Goal: Obtain resource: Download file/media

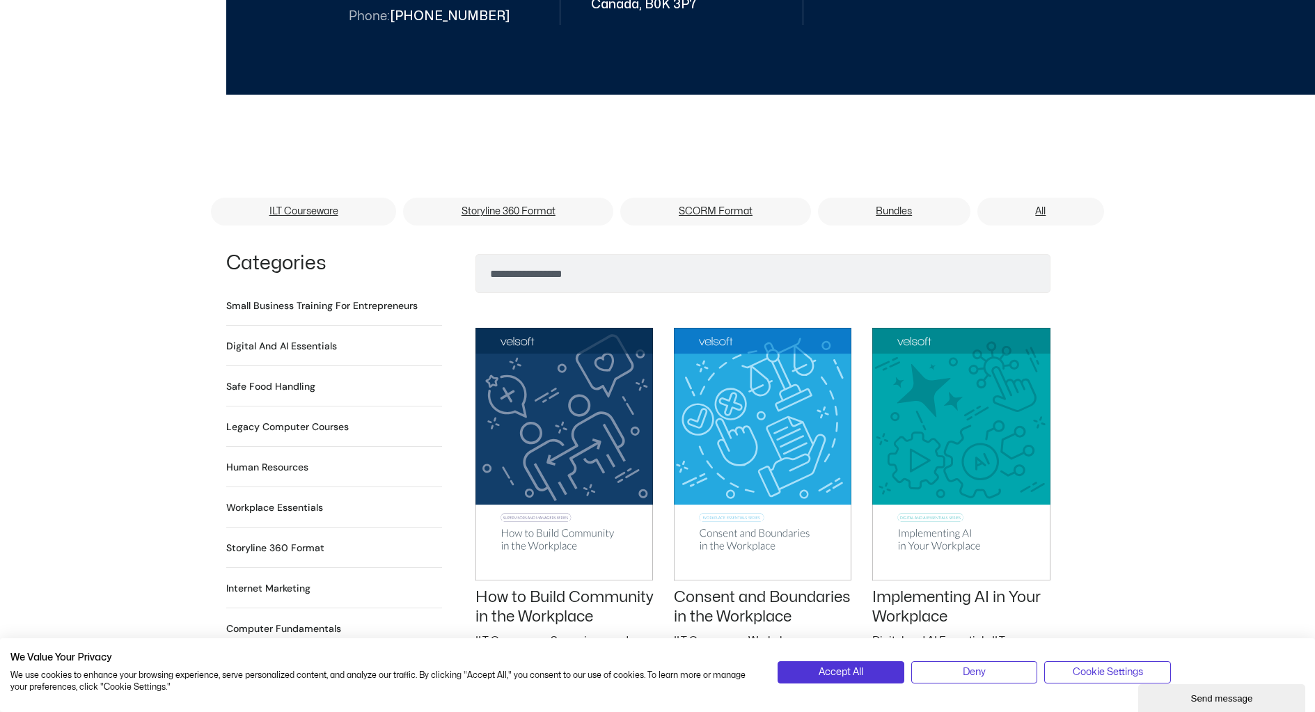
scroll to position [852, 0]
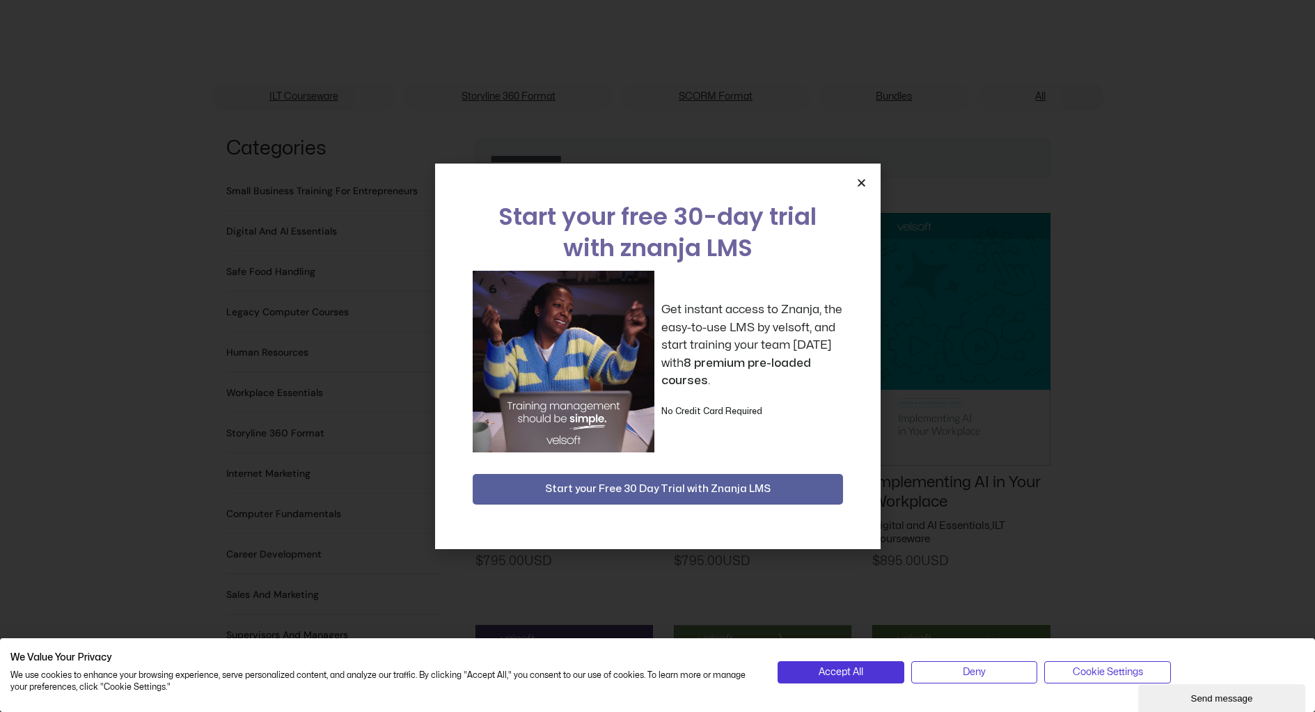
click at [1237, 335] on div "Start your free 30-day trial with znanja LMS Get instant access to Znanja, the …" at bounding box center [657, 356] width 1315 height 712
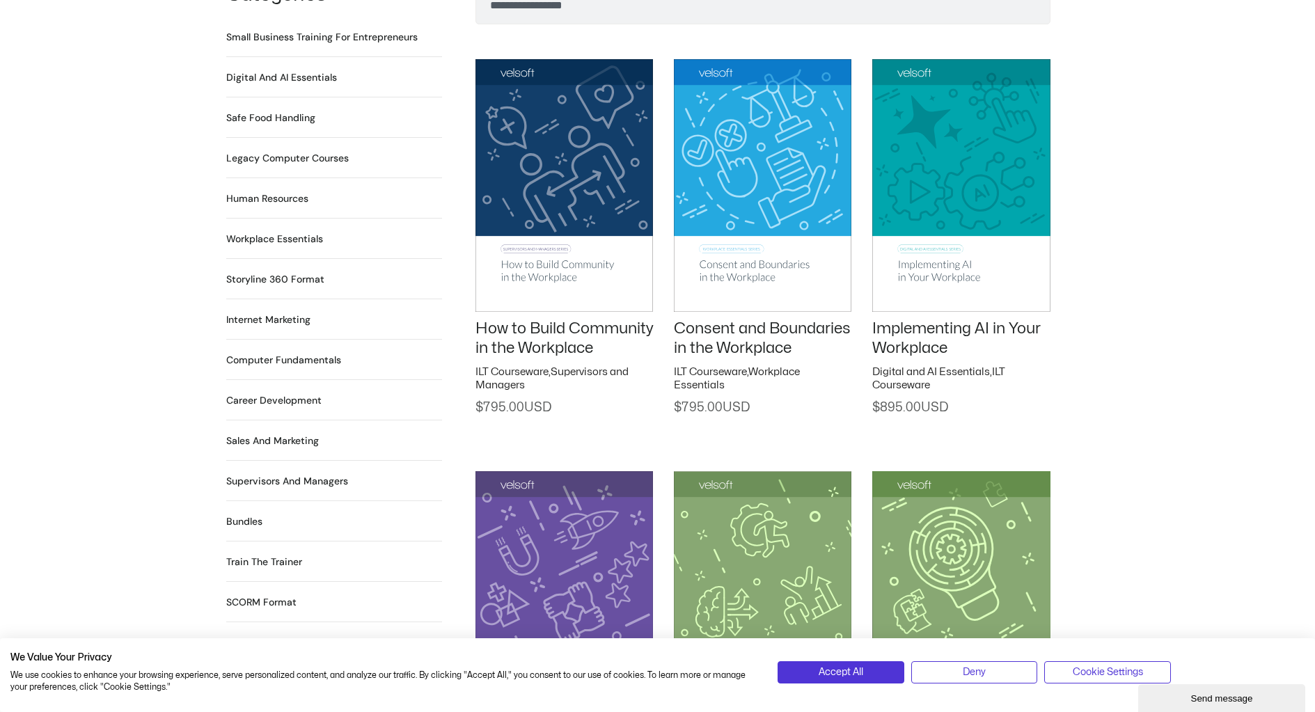
scroll to position [1007, 0]
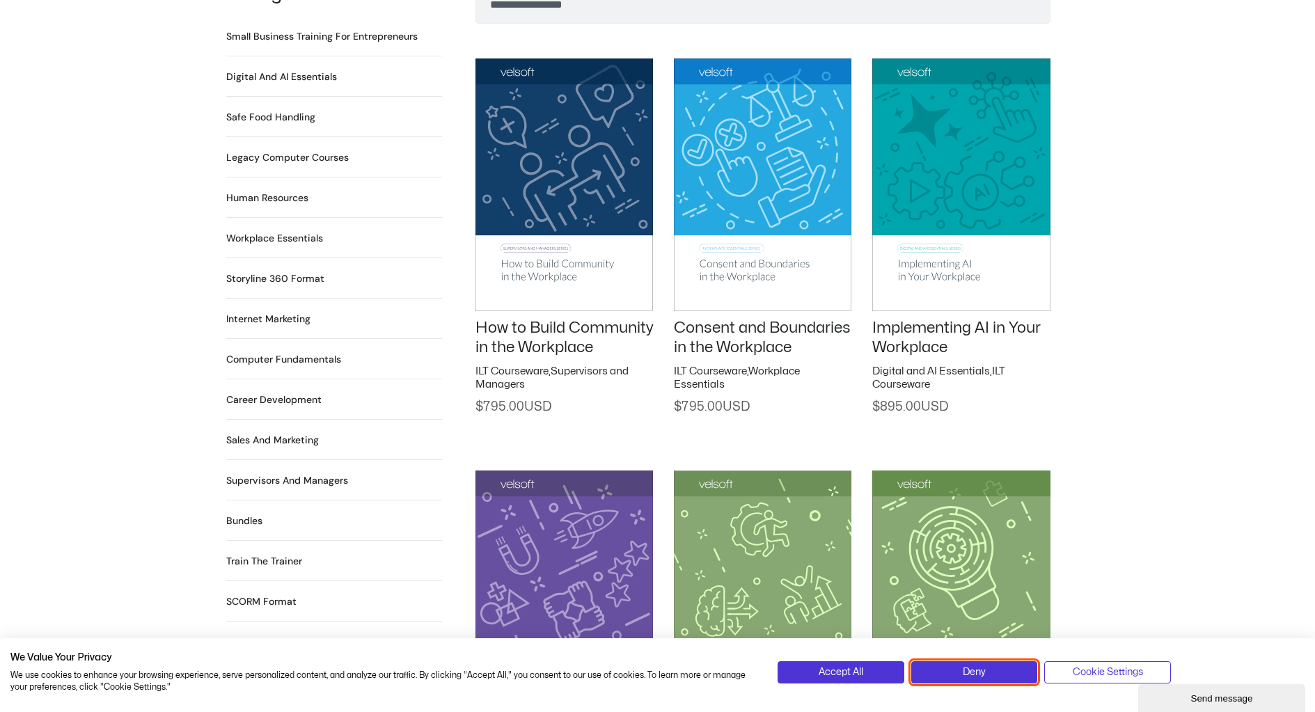
click at [993, 677] on button "Deny" at bounding box center [974, 672] width 127 height 22
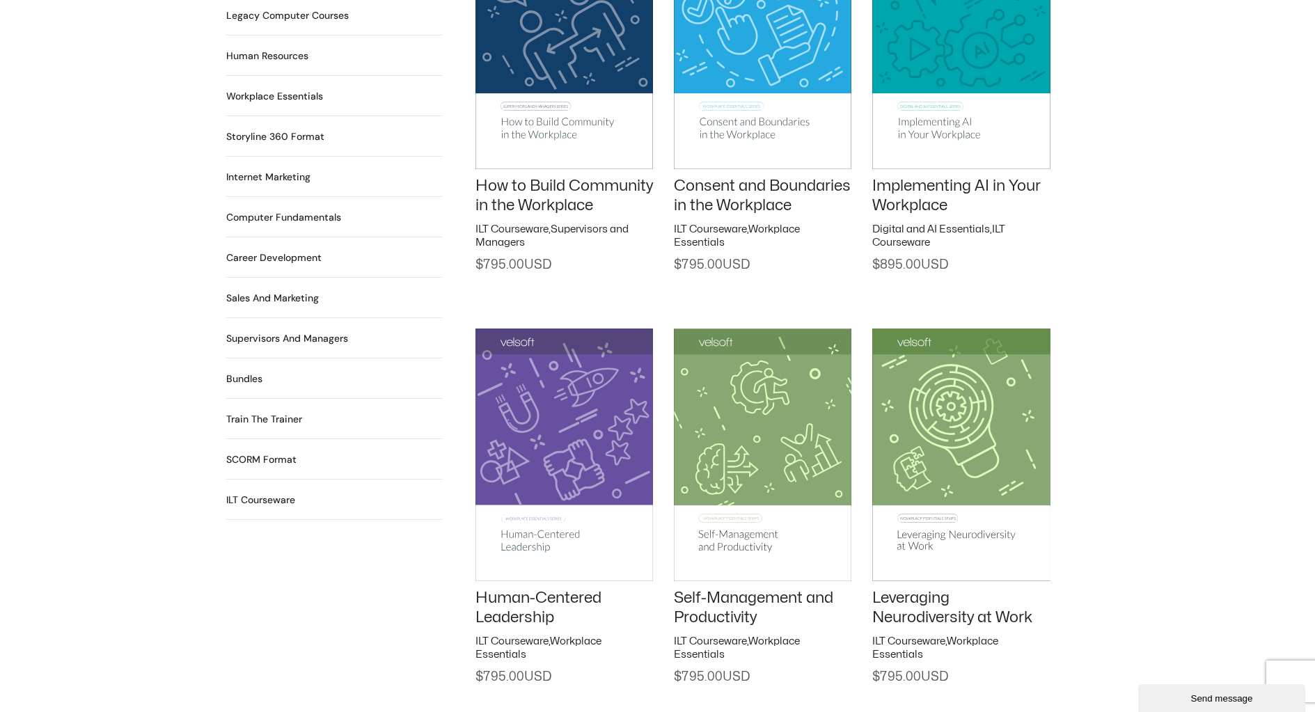
scroll to position [1172, 0]
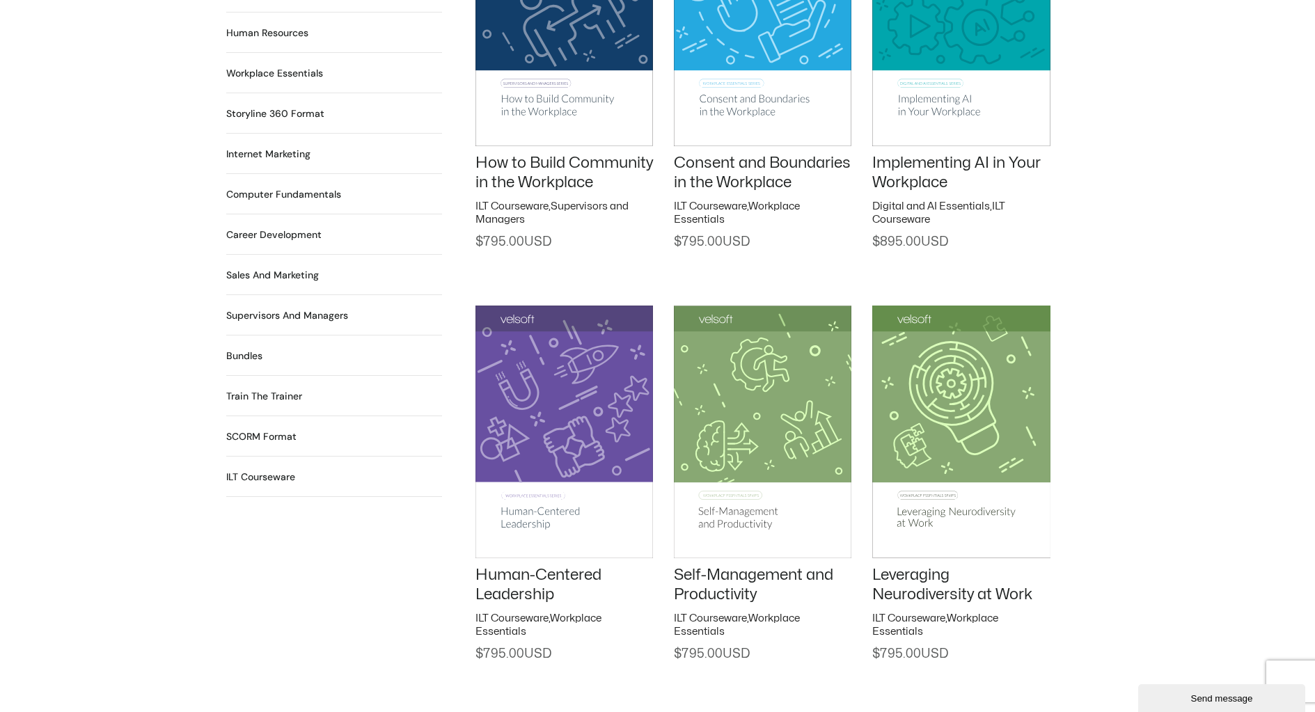
click at [248, 430] on h2 "SCORM Format 115 Products" at bounding box center [261, 437] width 70 height 15
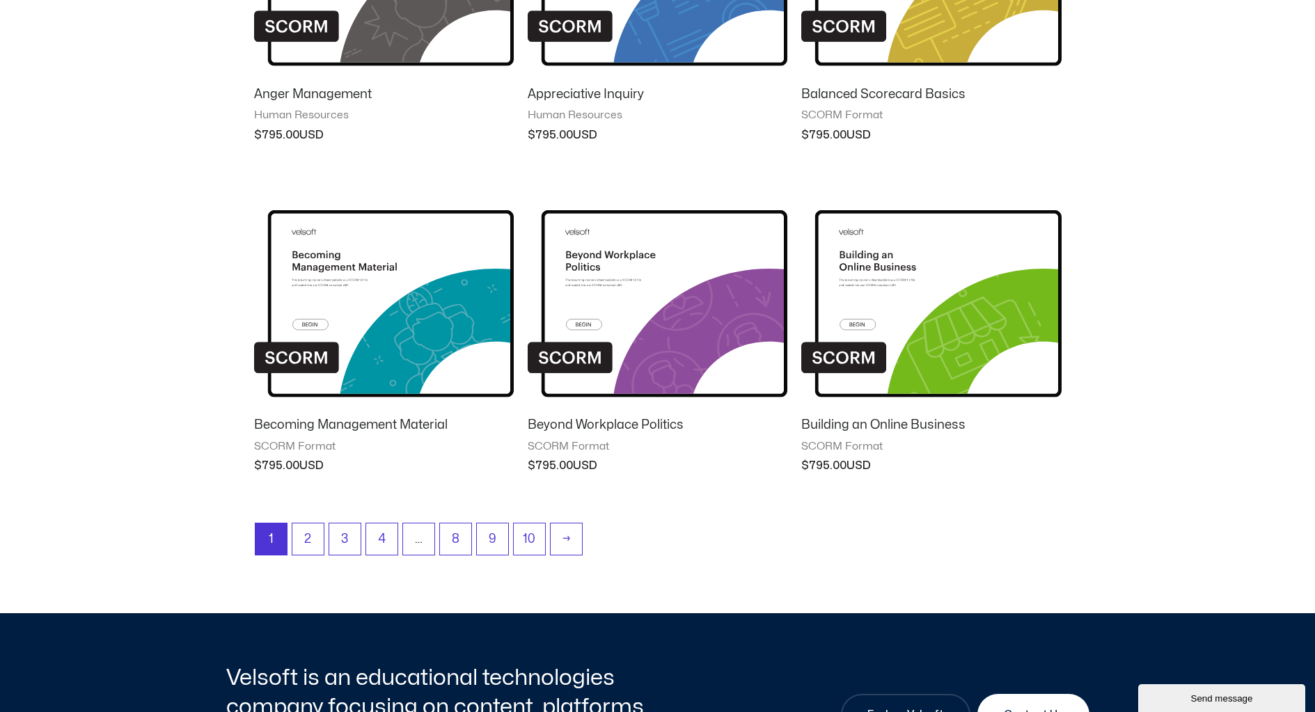
scroll to position [1068, 0]
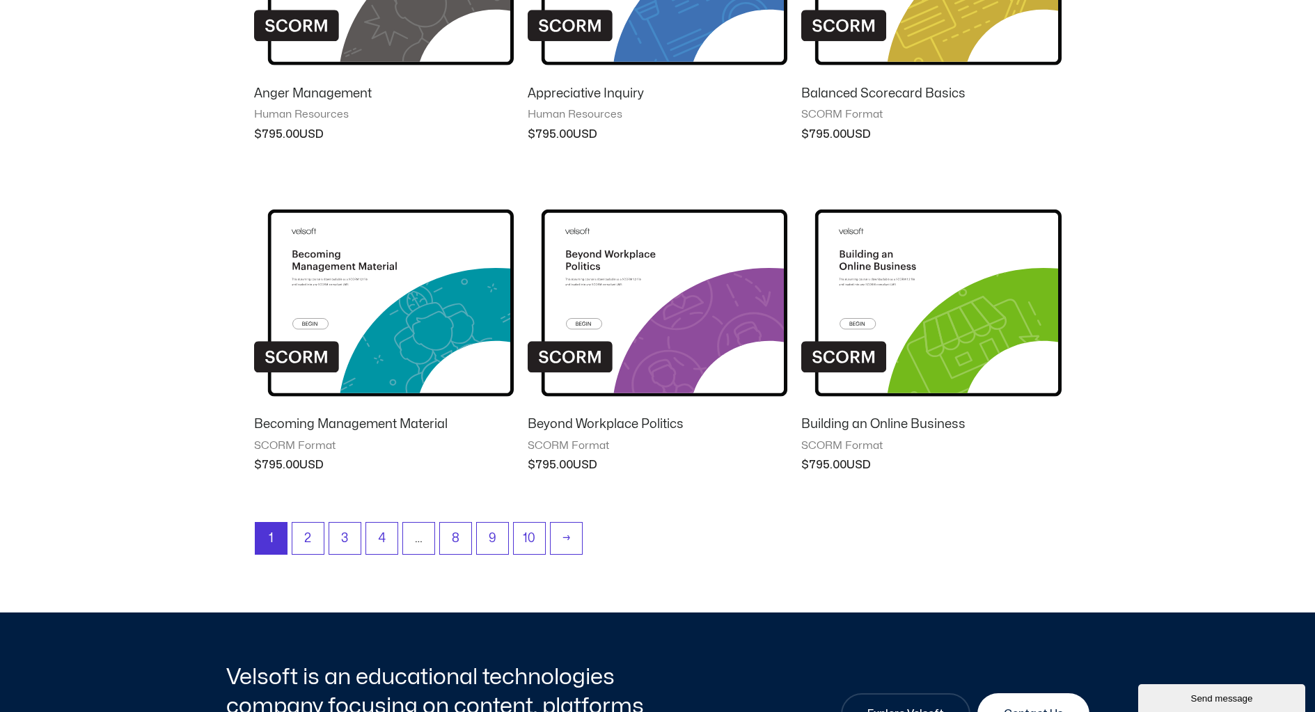
click at [332, 310] on img at bounding box center [384, 292] width 260 height 226
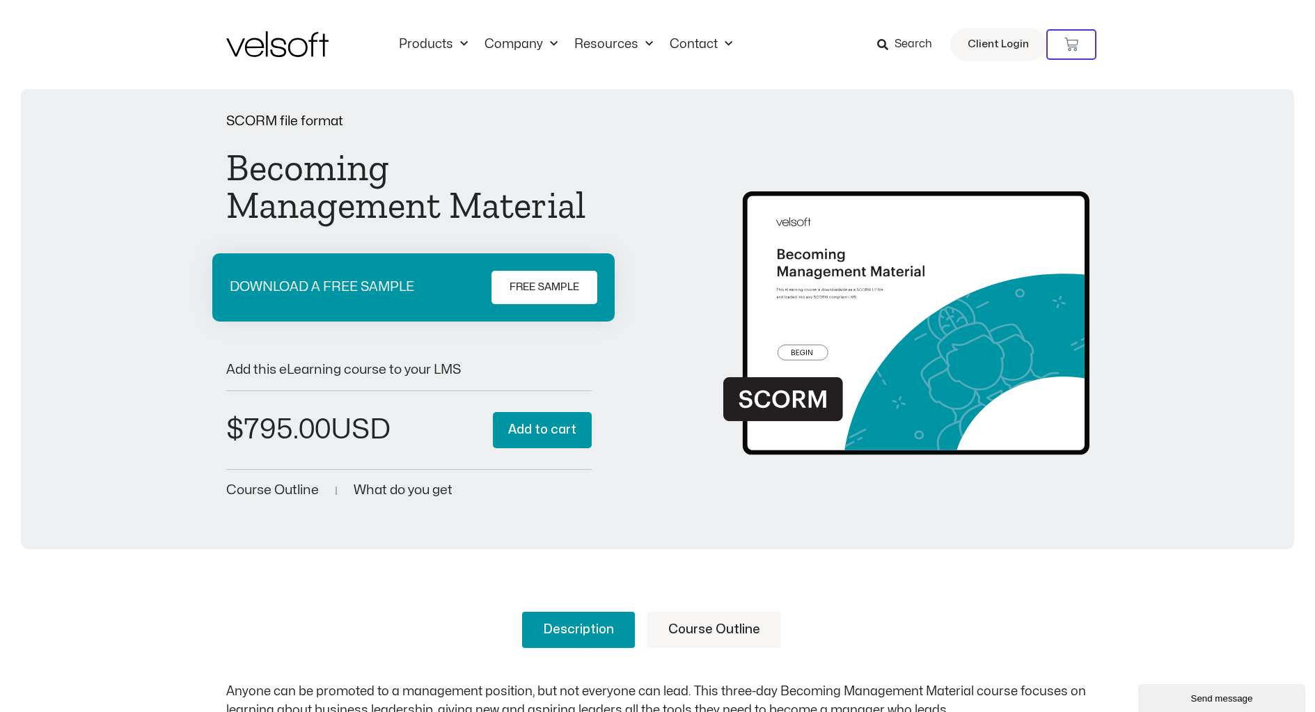
click at [398, 487] on span "What do you get" at bounding box center [403, 490] width 99 height 13
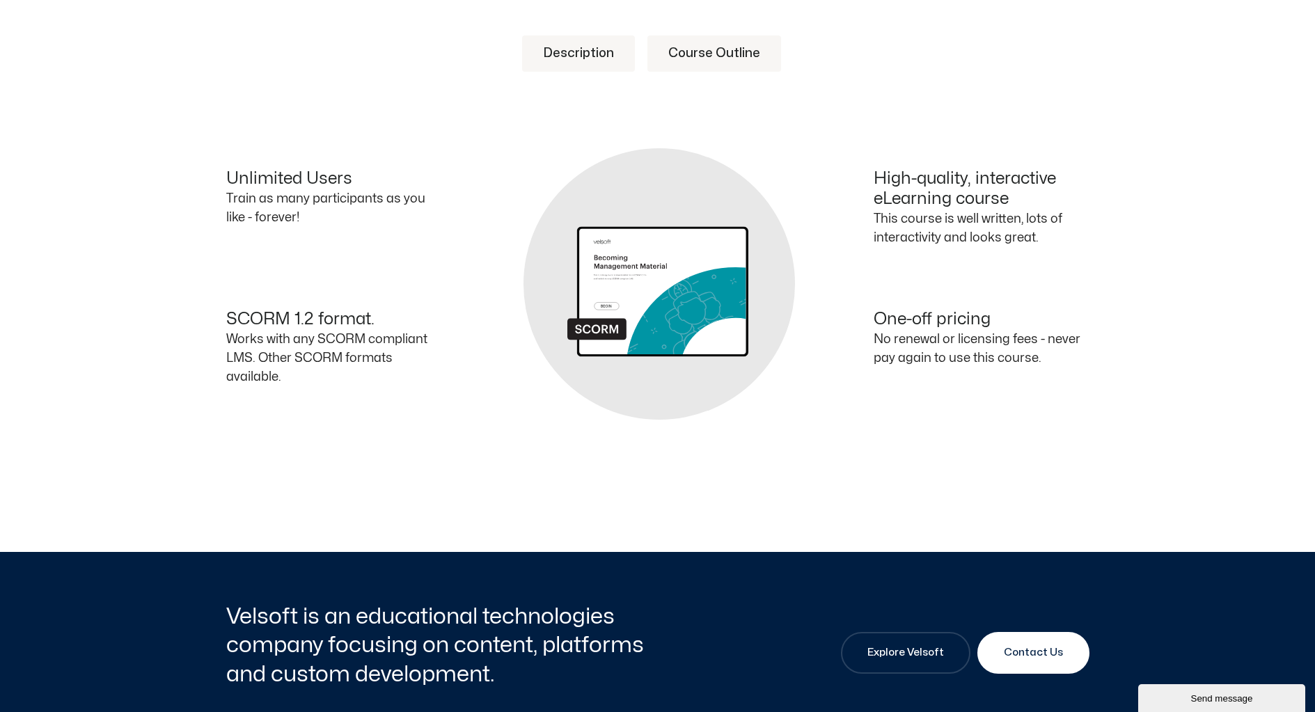
scroll to position [577, 0]
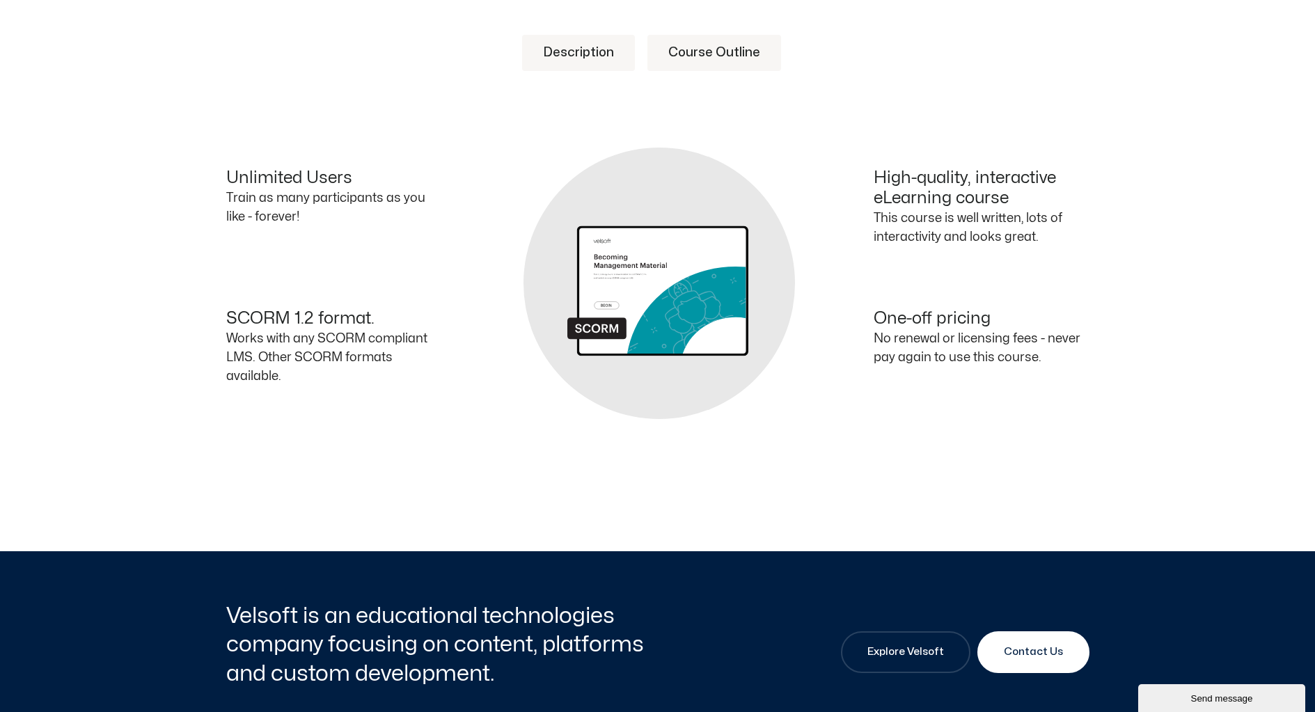
click at [1291, 434] on div "Description Course Outline Anyone can be promoted to a management position, but…" at bounding box center [657, 272] width 1315 height 558
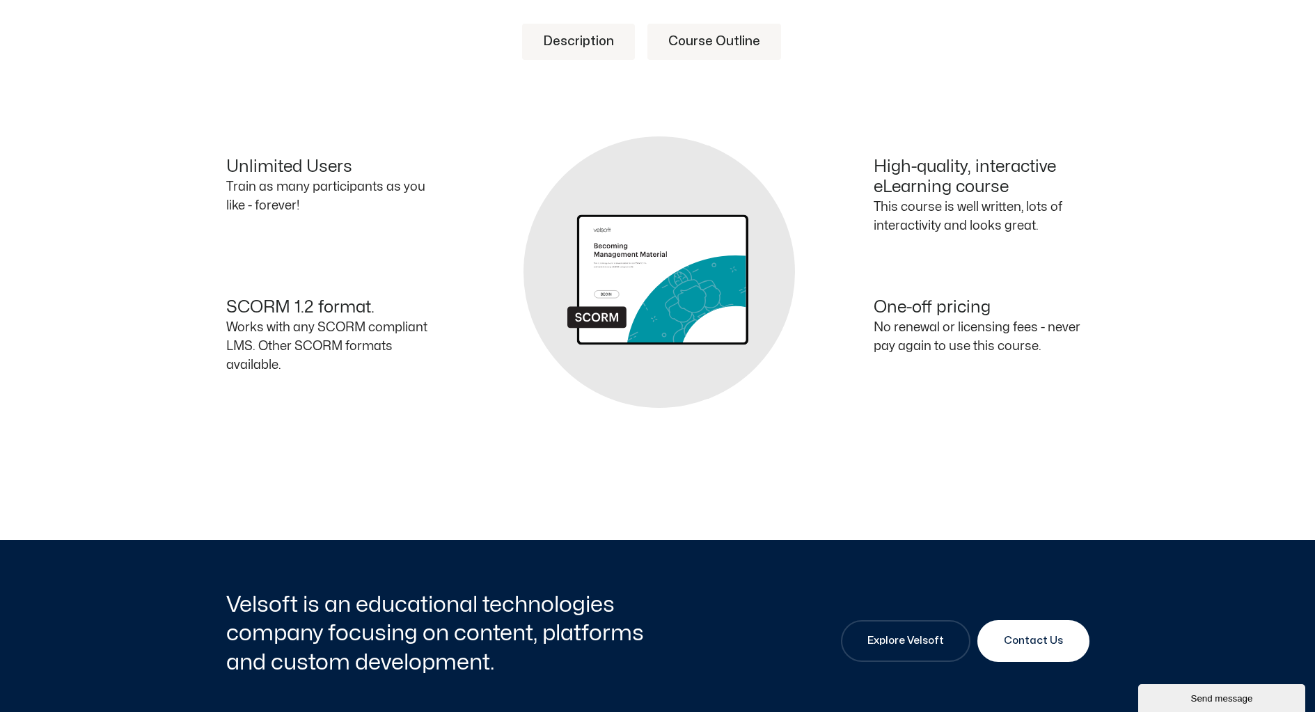
scroll to position [593, 0]
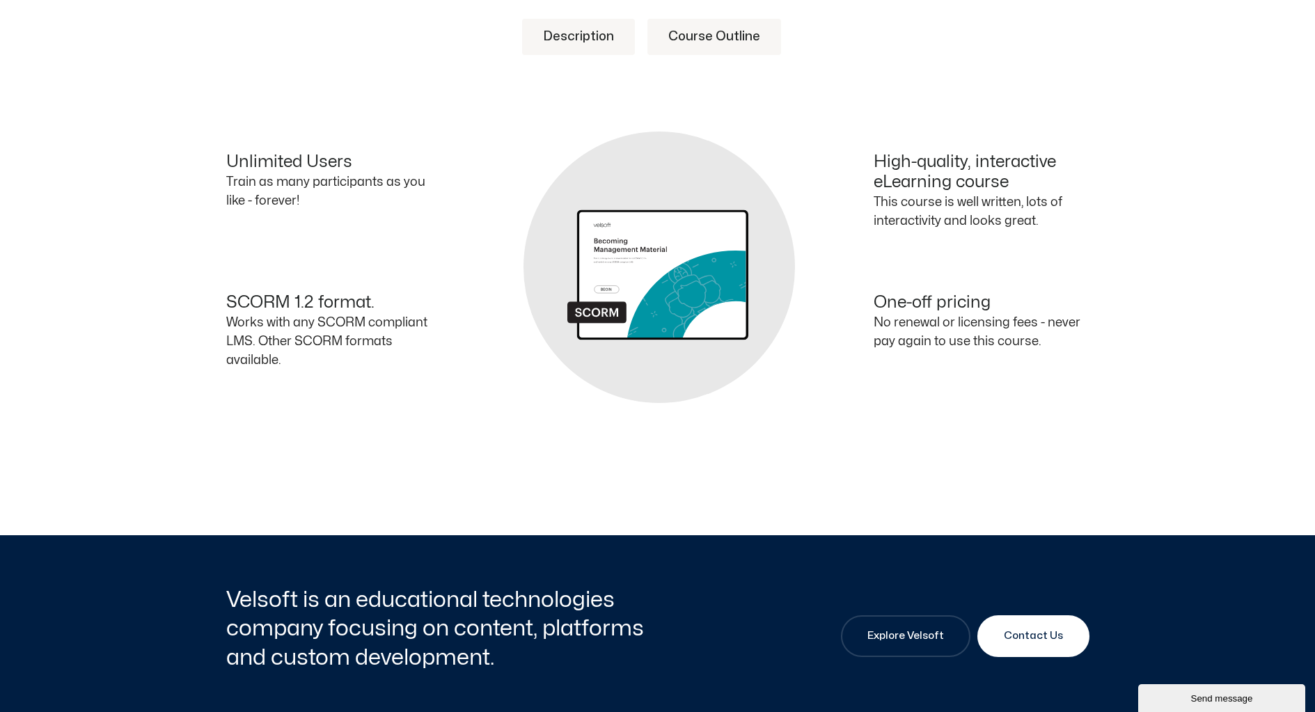
click at [746, 33] on link "Course Outline" at bounding box center [714, 37] width 134 height 36
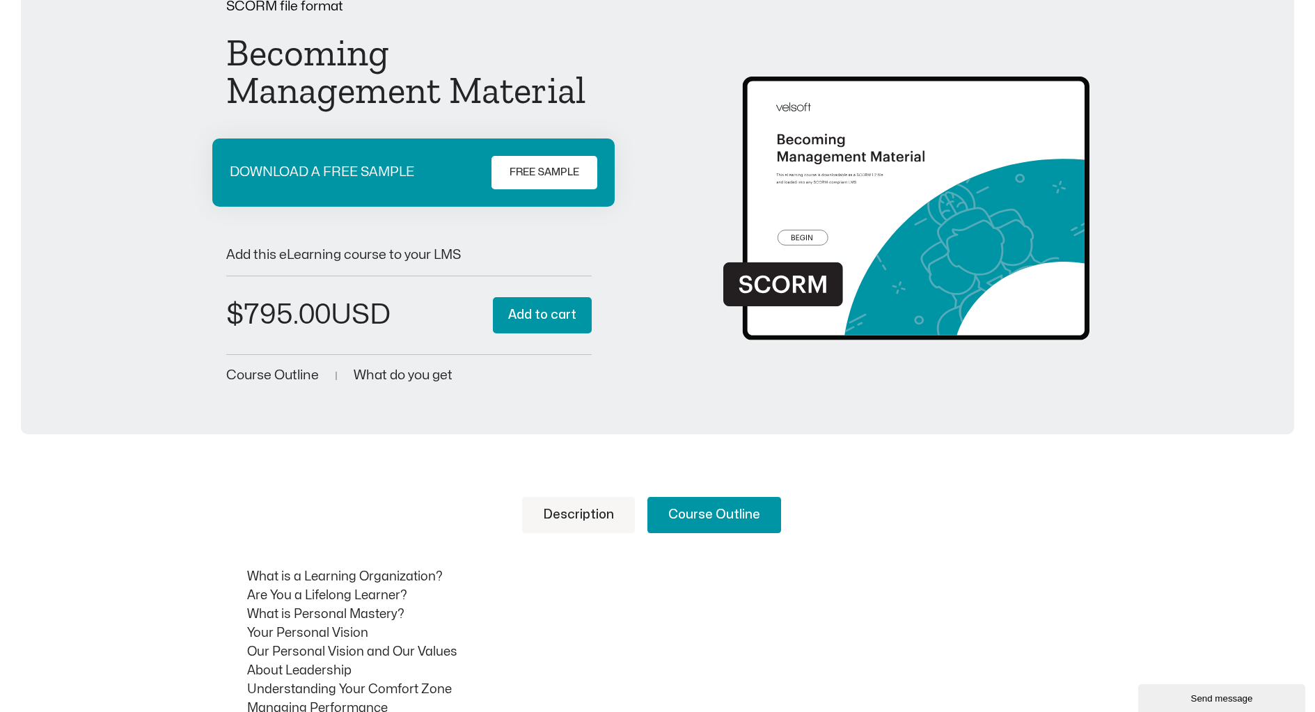
scroll to position [0, 0]
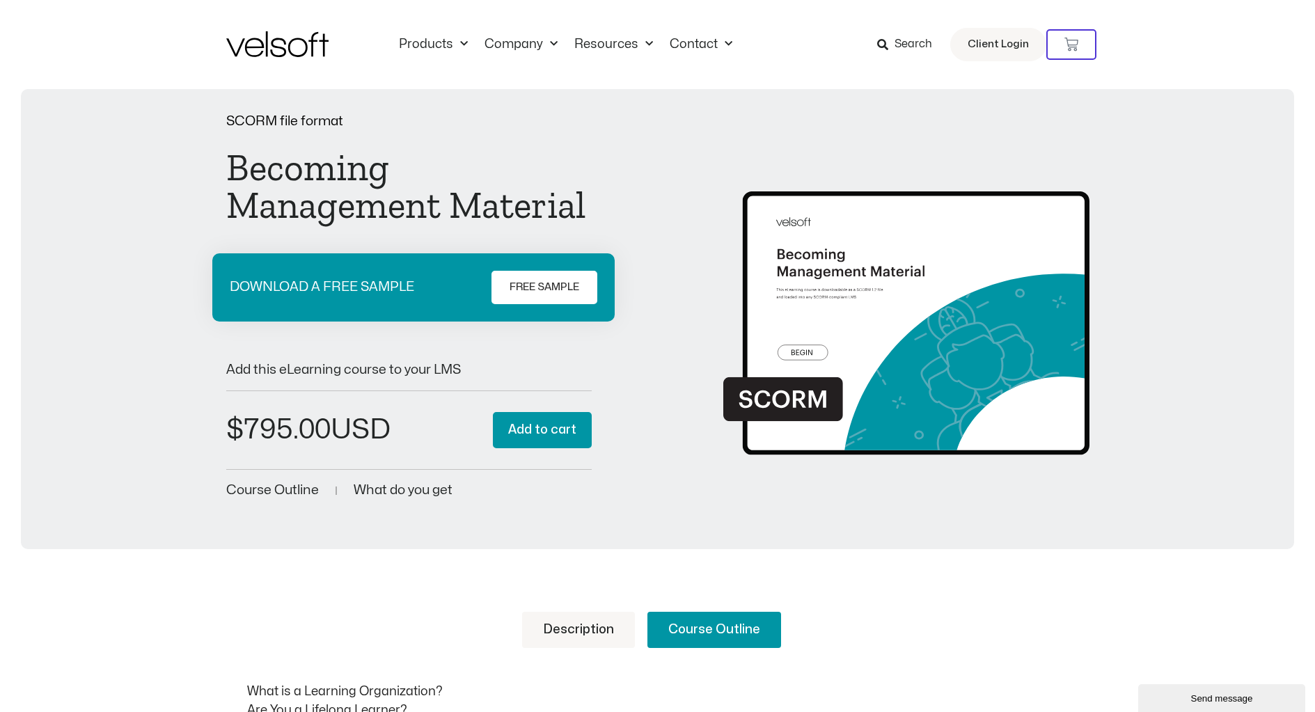
click at [537, 683] on p "What is a Learning Organization?" at bounding box center [668, 691] width 842 height 19
click at [511, 287] on span "FREE SAMPLE" at bounding box center [545, 287] width 70 height 17
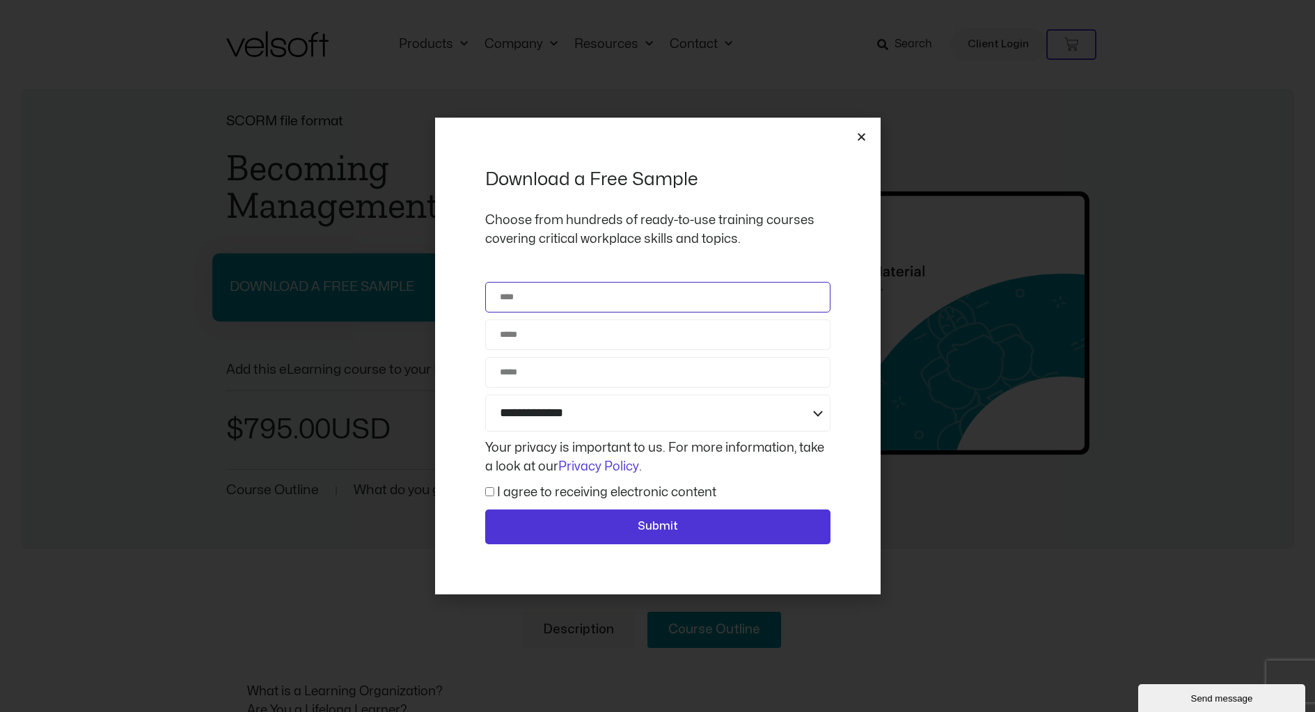
click at [521, 299] on input "Name" at bounding box center [657, 297] width 345 height 31
type input "******"
type input "**********"
click at [646, 422] on select "**********" at bounding box center [657, 413] width 345 height 37
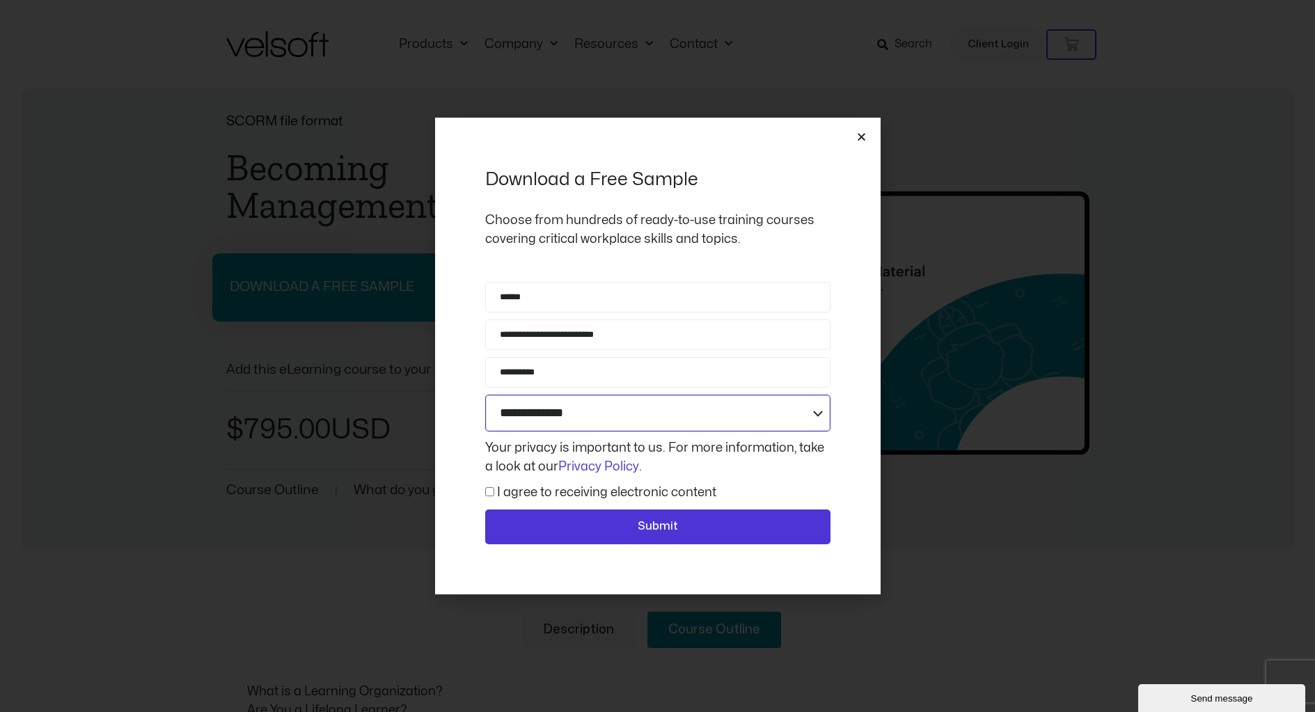
select select "**********"
click at [485, 395] on select "**********" at bounding box center [657, 413] width 345 height 37
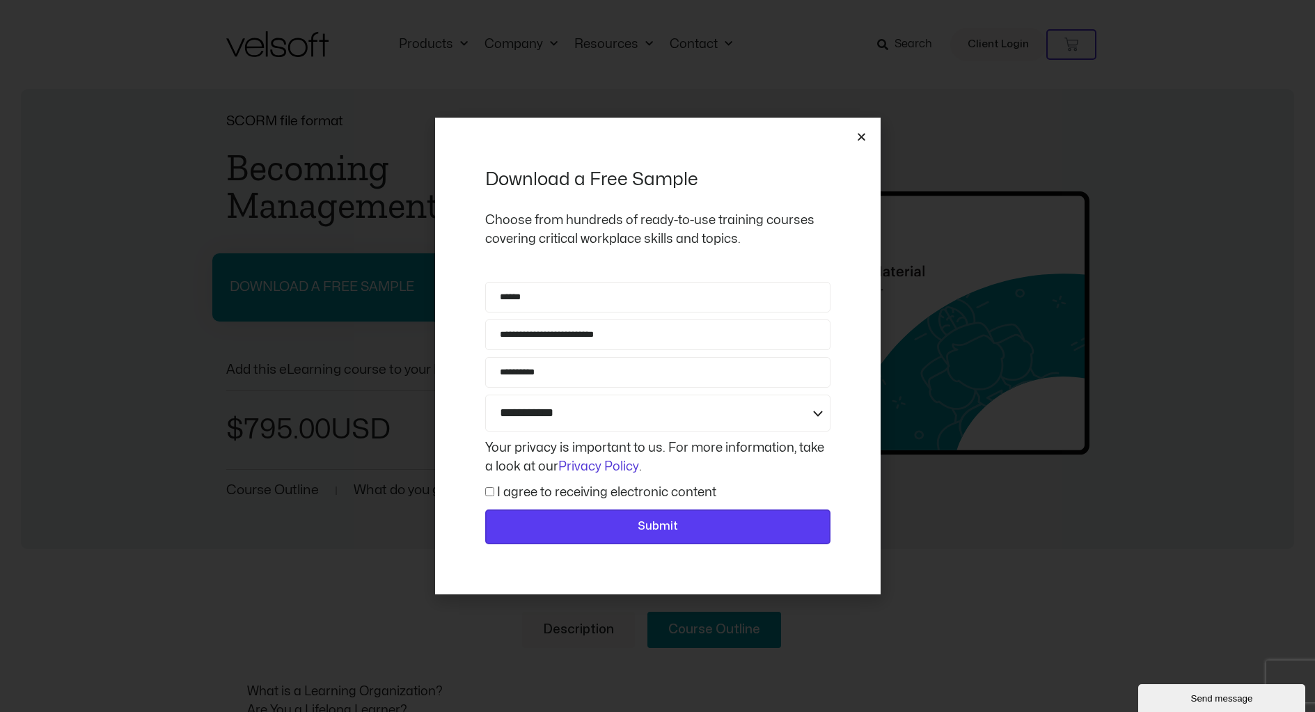
click at [589, 529] on span "Submit" at bounding box center [657, 527] width 309 height 18
click at [580, 537] on button "Submit" at bounding box center [657, 527] width 345 height 35
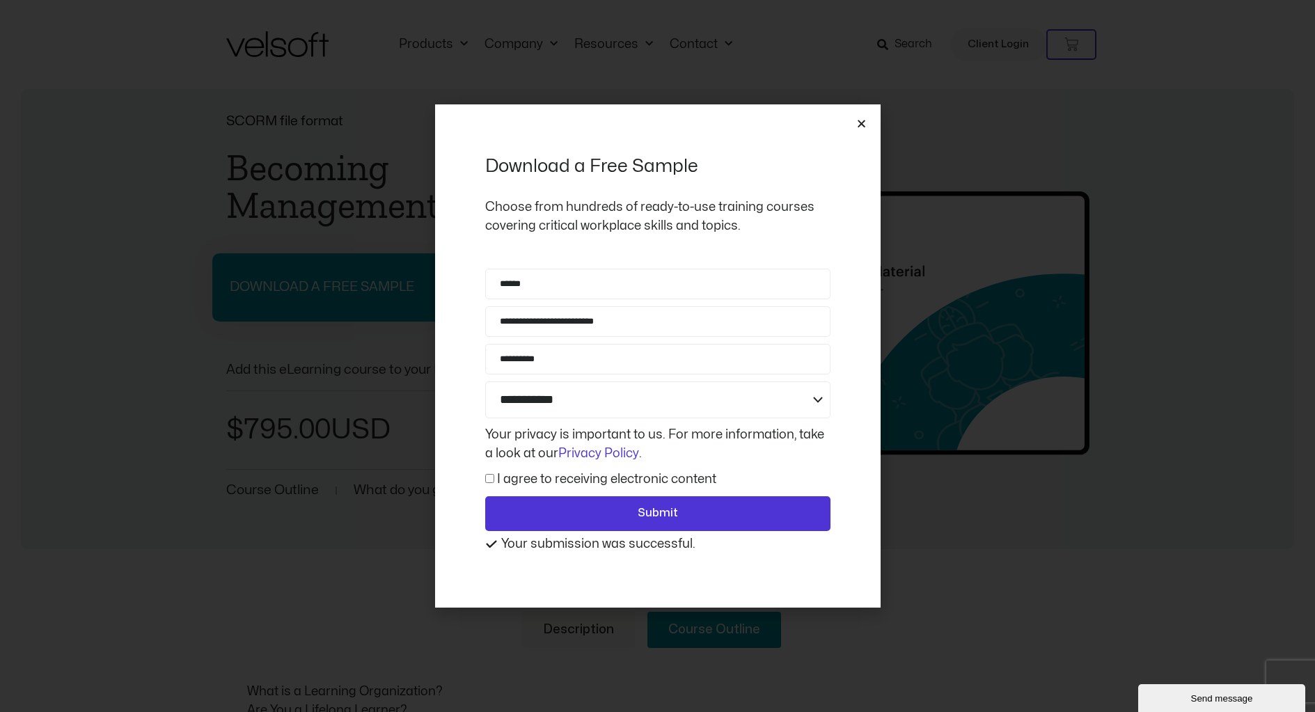
click at [861, 124] on icon "Close" at bounding box center [861, 123] width 10 height 10
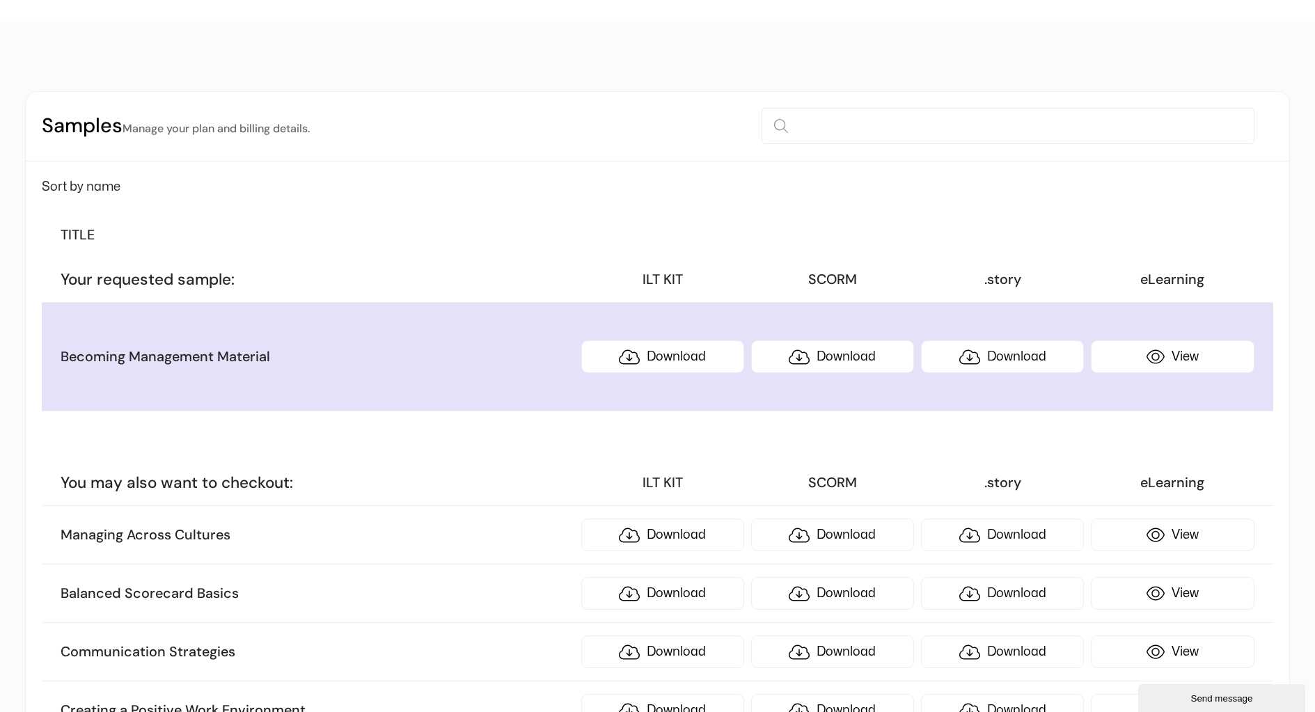
scroll to position [67, 0]
click at [858, 359] on link "Download" at bounding box center [832, 357] width 163 height 33
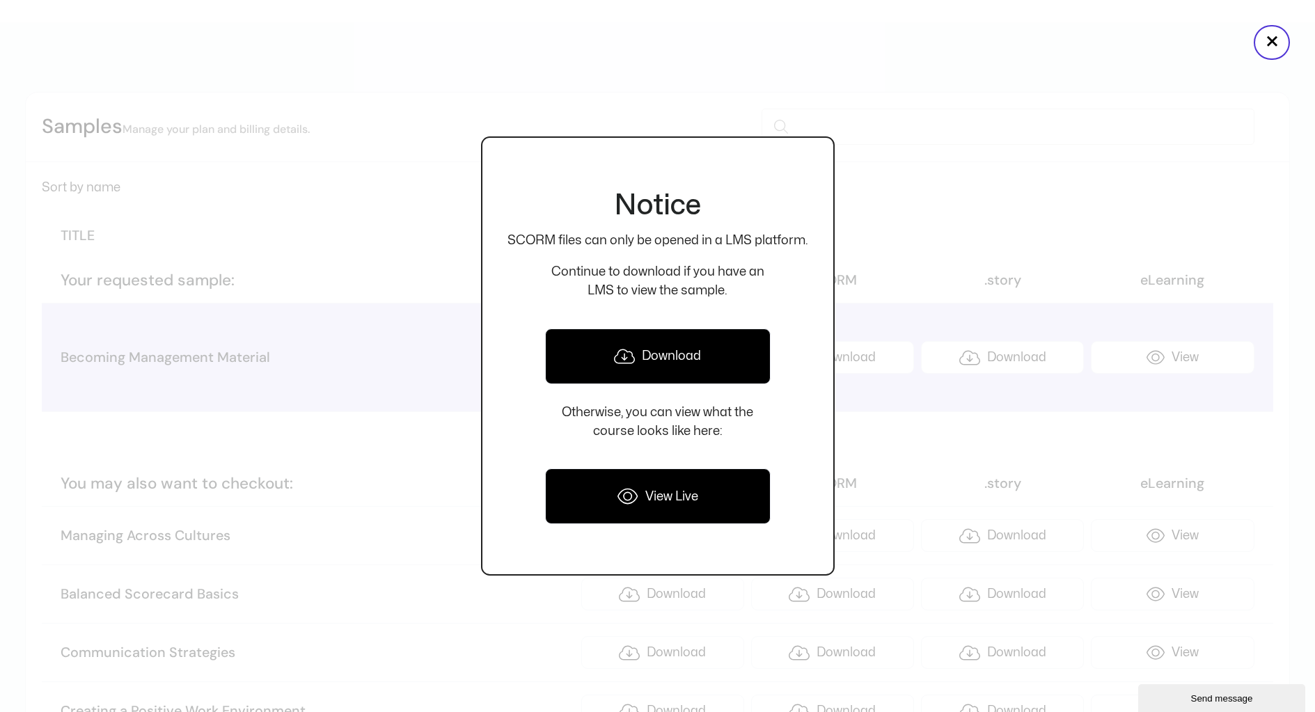
click at [675, 352] on link "Download" at bounding box center [658, 357] width 226 height 56
click at [706, 116] on div "Notice SCORM files can only be opened in a LMS platform. Continue to download i…" at bounding box center [658, 356] width 354 height 712
click at [662, 350] on link "Download" at bounding box center [658, 357] width 226 height 56
click at [1262, 36] on button "×" at bounding box center [1272, 42] width 36 height 35
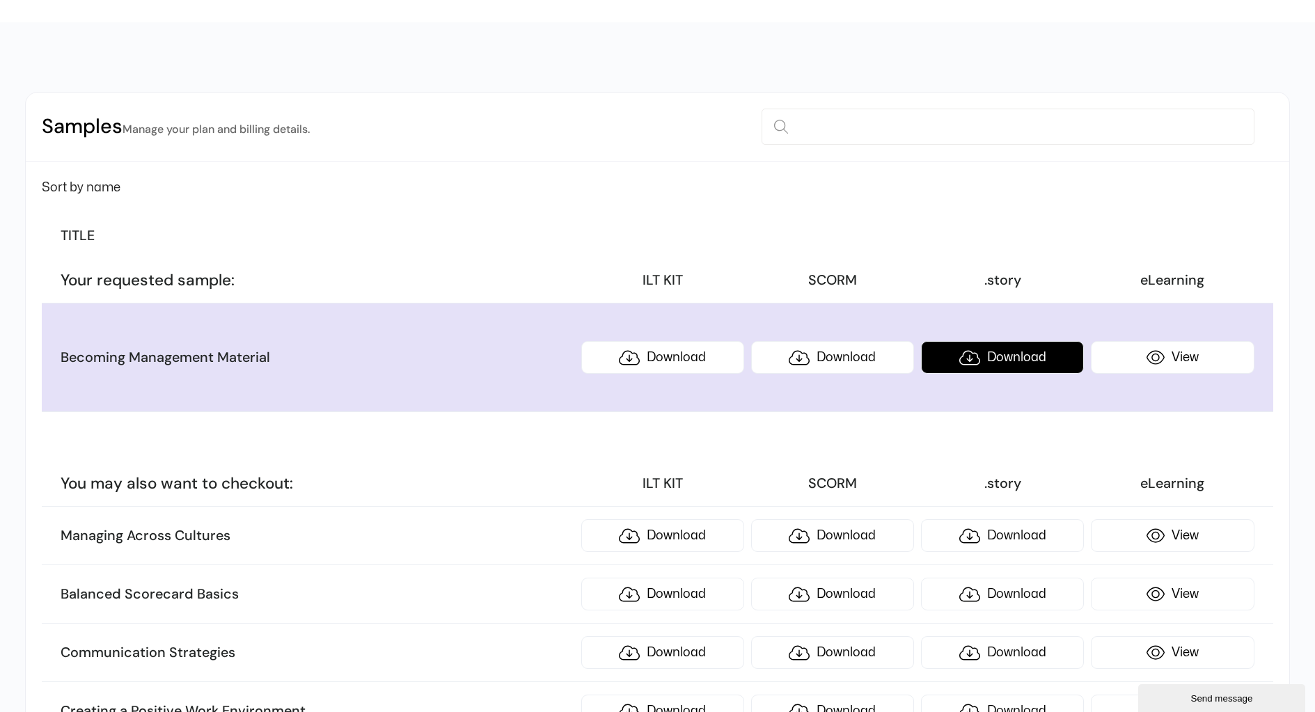
click at [1000, 350] on link "Download" at bounding box center [1002, 357] width 163 height 33
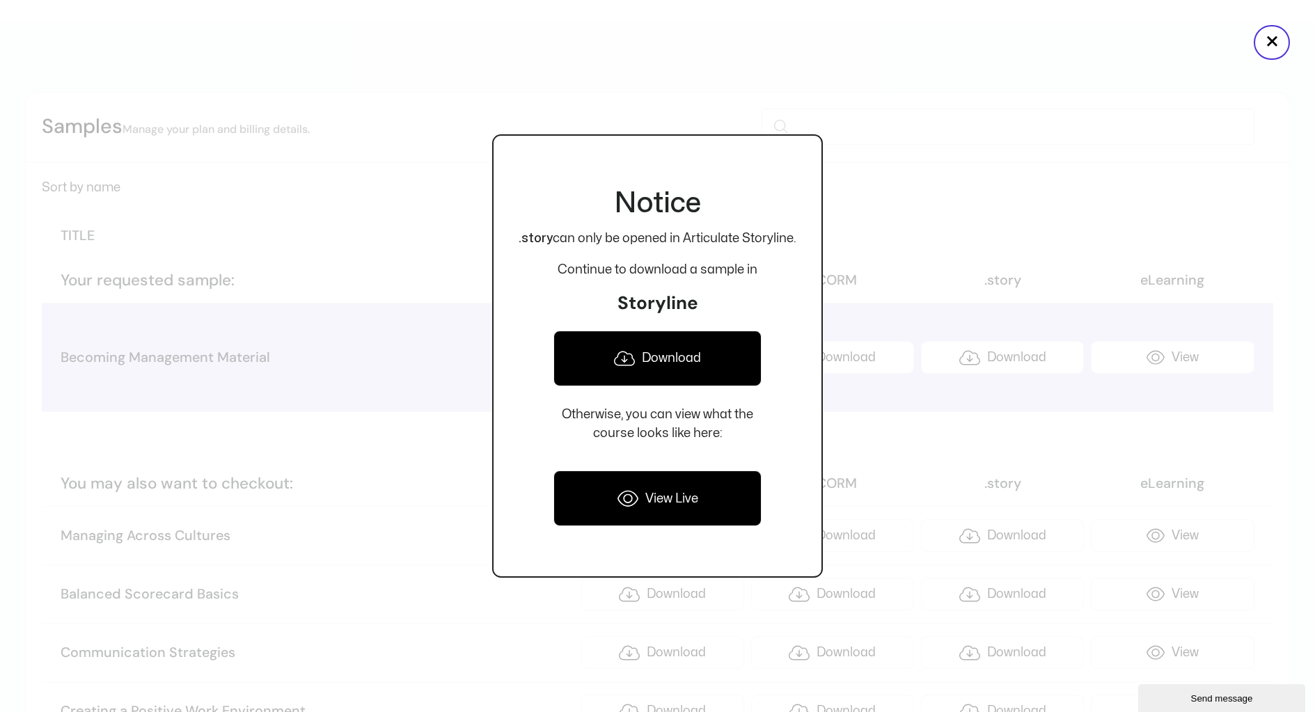
click at [659, 369] on link "Download" at bounding box center [657, 359] width 208 height 56
click at [1282, 47] on button "×" at bounding box center [1272, 42] width 36 height 35
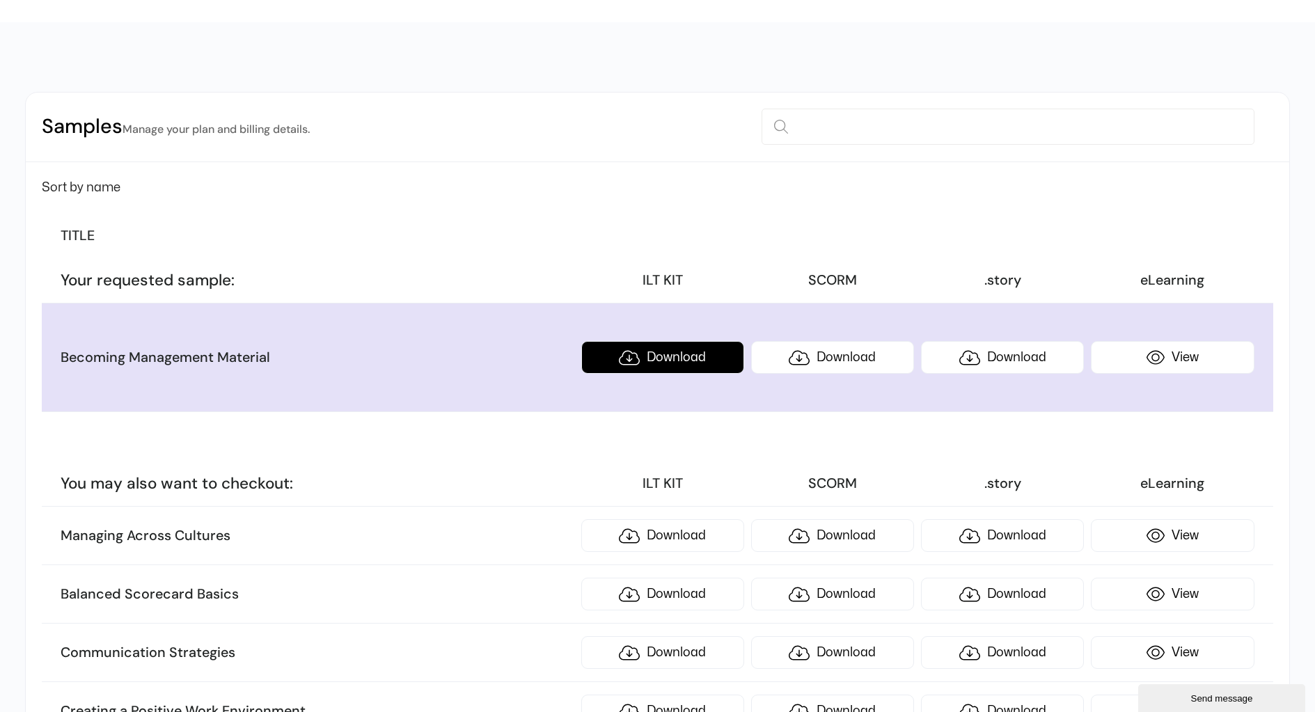
click at [671, 363] on link "Download" at bounding box center [662, 357] width 163 height 33
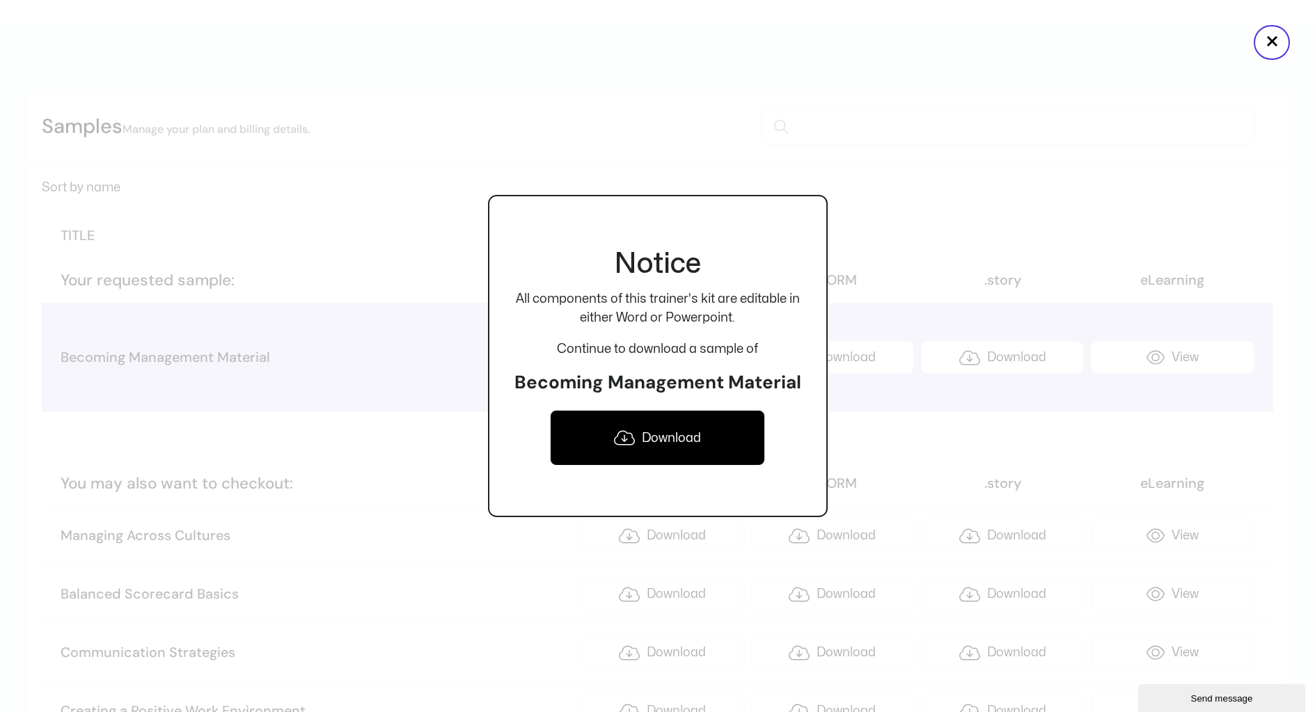
click at [658, 430] on link "Download" at bounding box center [657, 438] width 215 height 56
click at [1279, 33] on button "×" at bounding box center [1272, 42] width 36 height 35
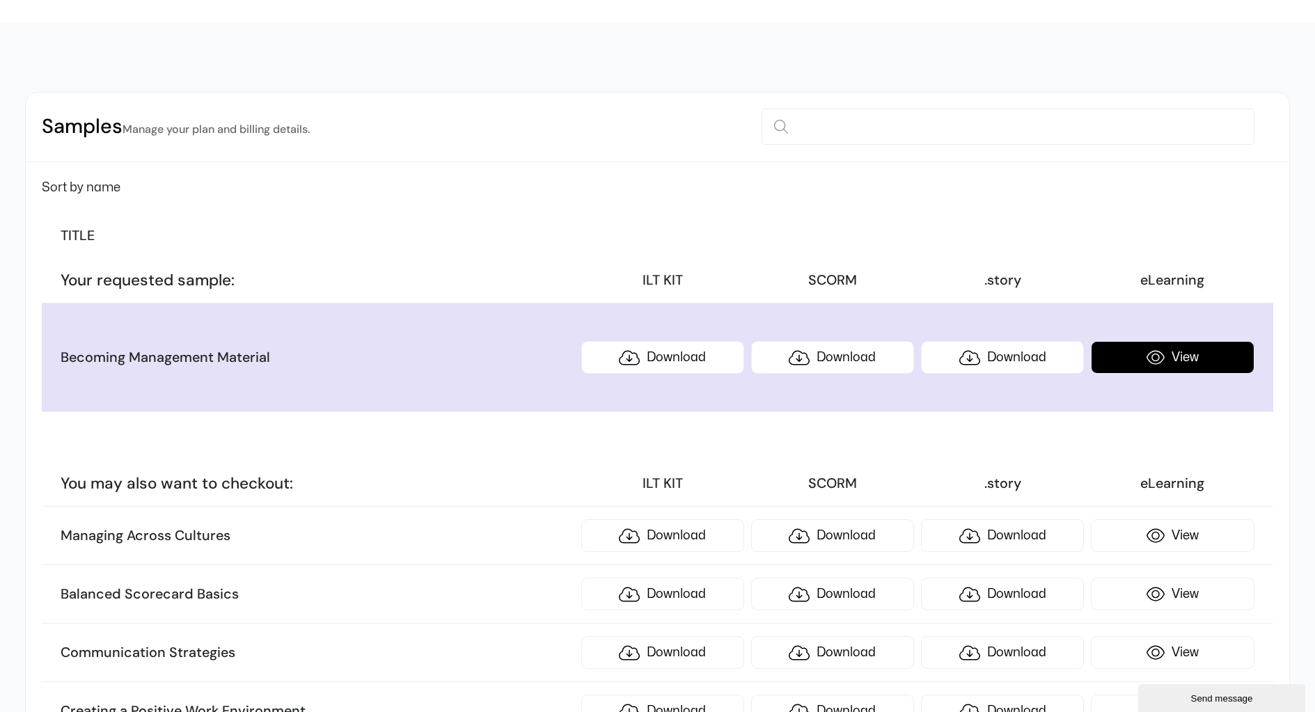
click at [1151, 354] on link "View" at bounding box center [1172, 357] width 163 height 33
